Goal: Information Seeking & Learning: Check status

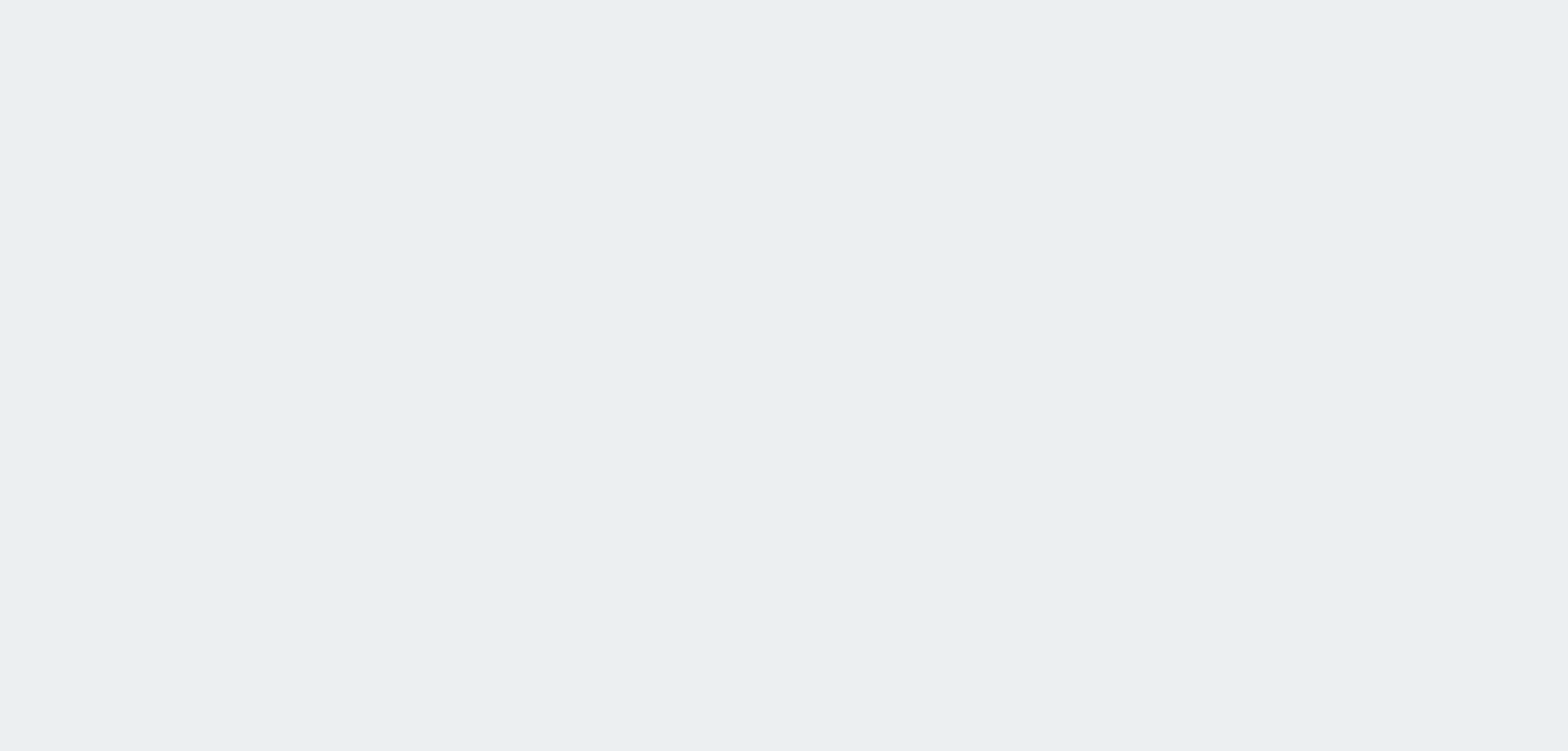
click at [1301, 0] on html at bounding box center [784, 0] width 1568 height 0
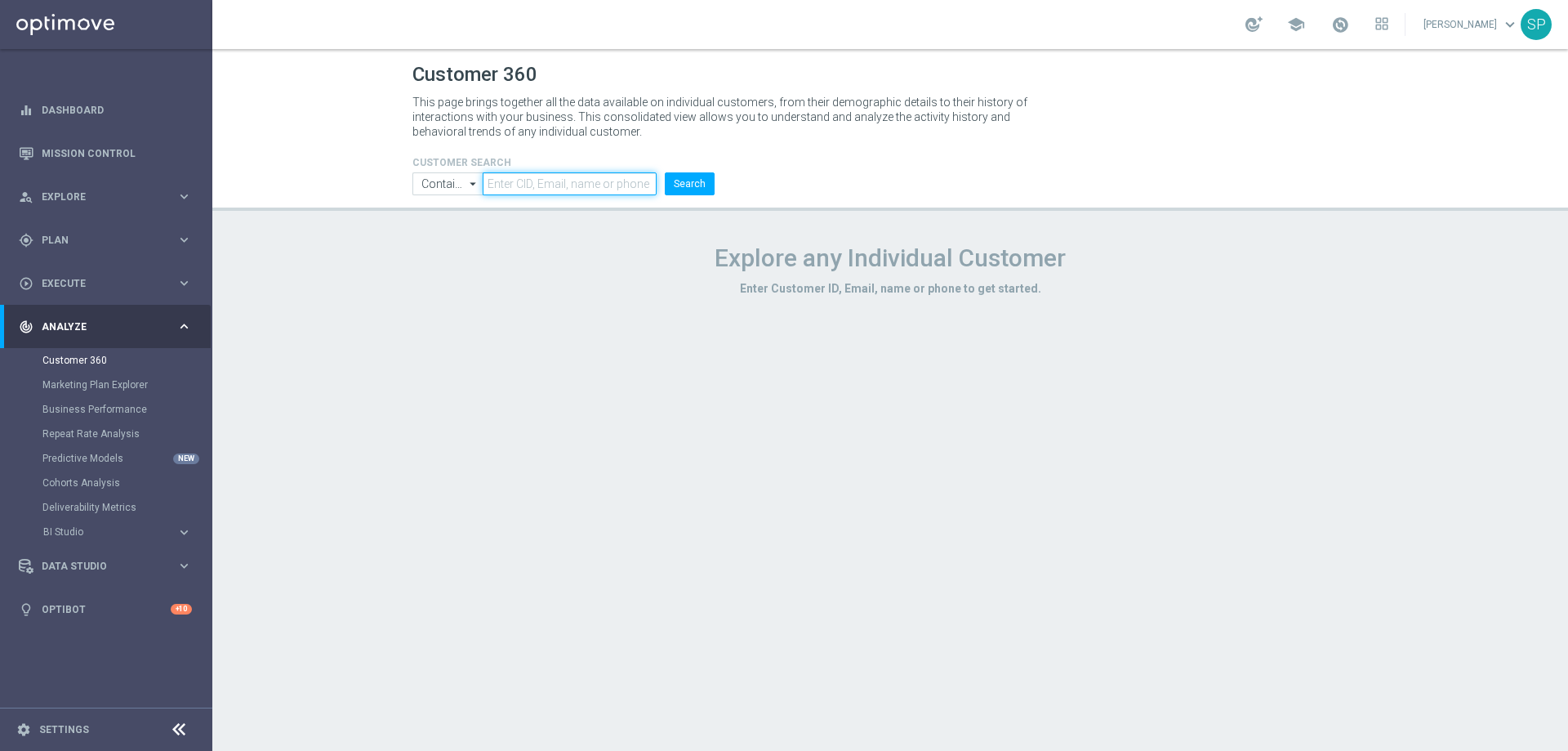
click at [505, 182] on input "text" at bounding box center [569, 184] width 174 height 23
paste input "1131508"
click at [665, 172] on button "Search" at bounding box center [689, 184] width 50 height 23
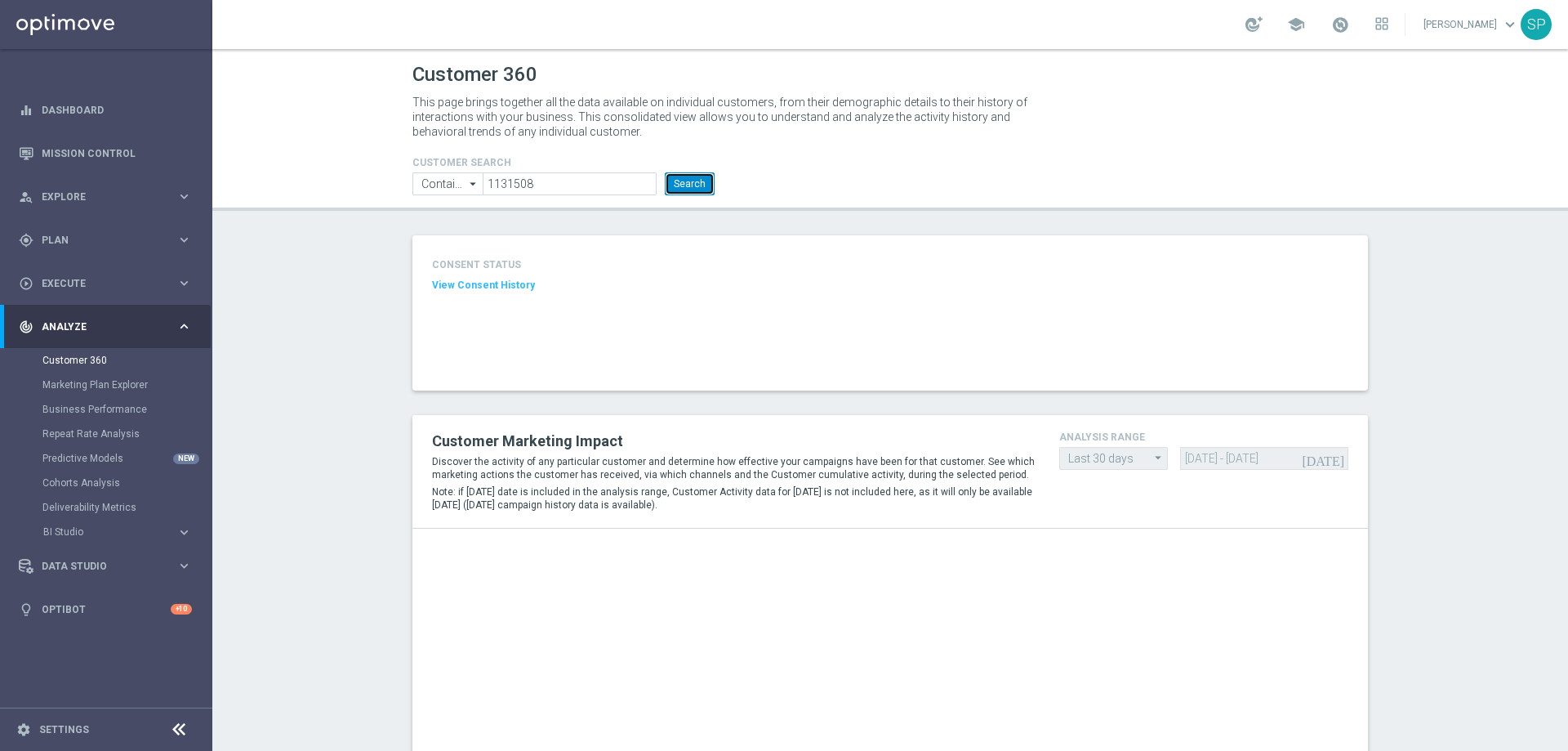
click at [700, 188] on button "Search" at bounding box center [689, 184] width 50 height 23
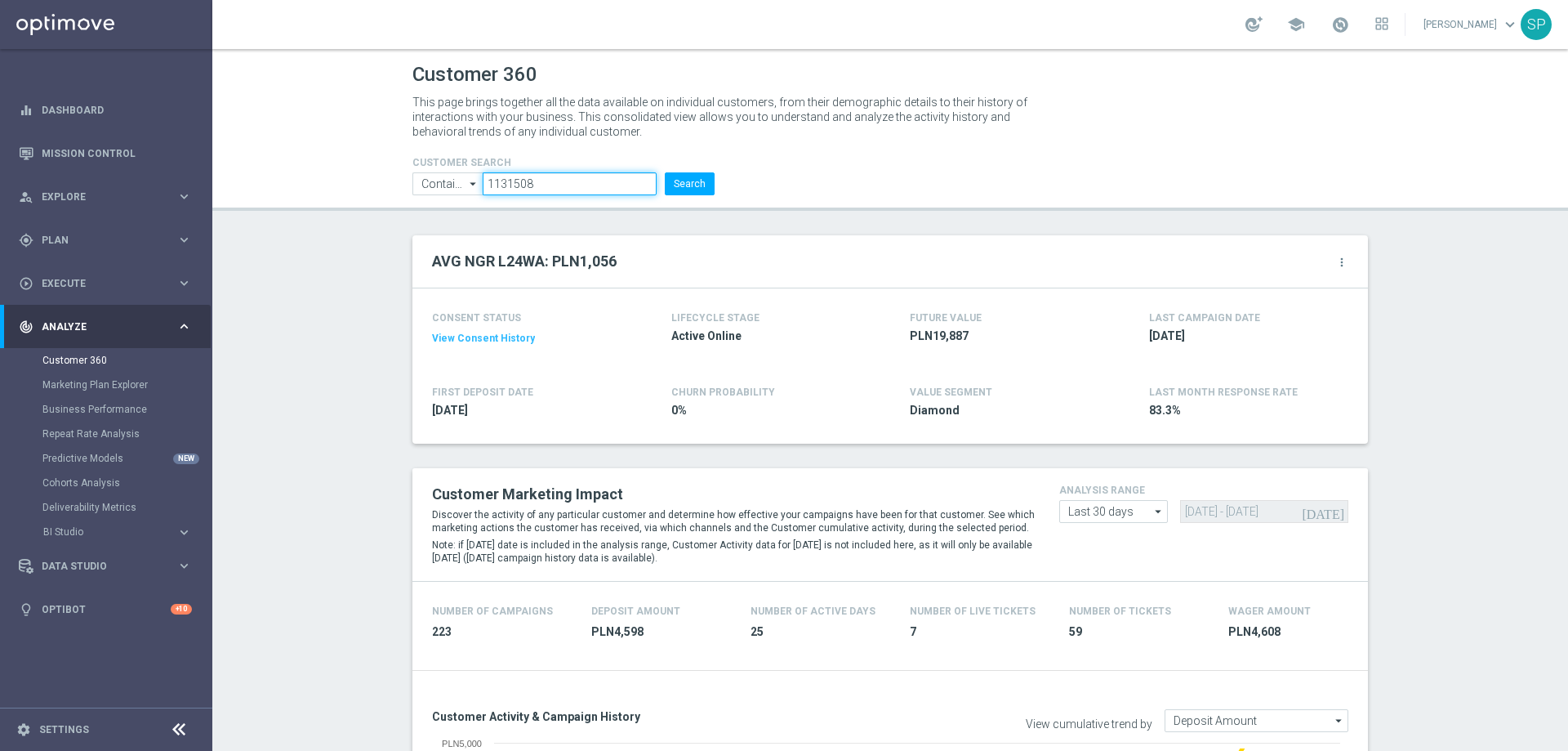
click at [519, 183] on input "1131508" at bounding box center [569, 184] width 174 height 23
paste input "223001"
type input "1223001"
click at [665, 172] on button "Search" at bounding box center [689, 184] width 50 height 23
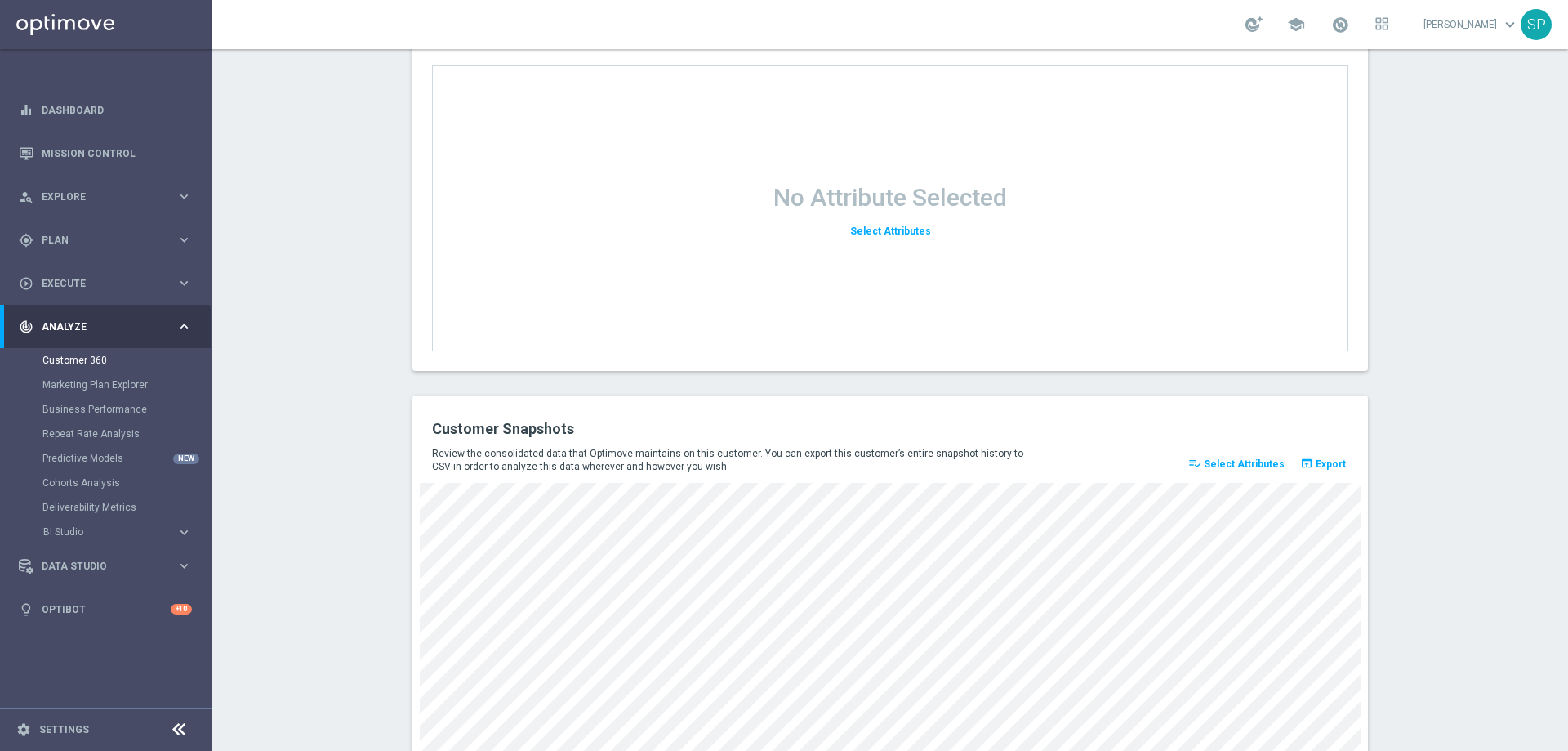
scroll to position [2089, 0]
